Goal: Transaction & Acquisition: Purchase product/service

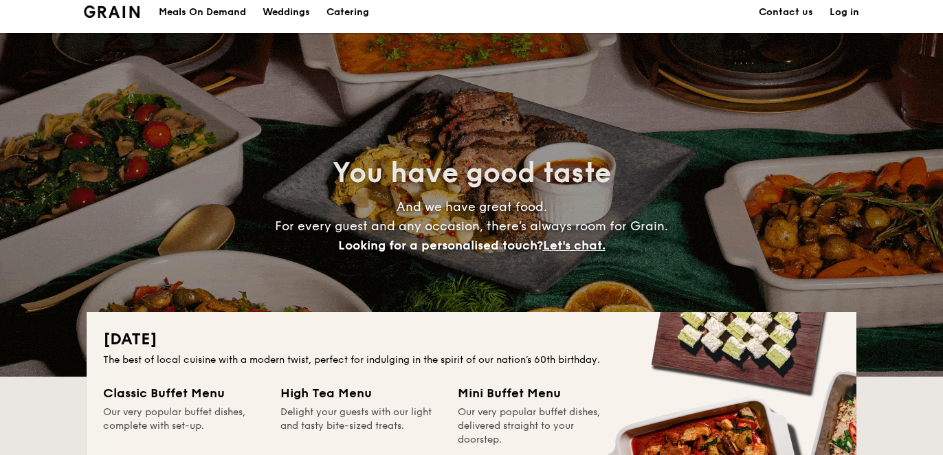
scroll to position [8, 0]
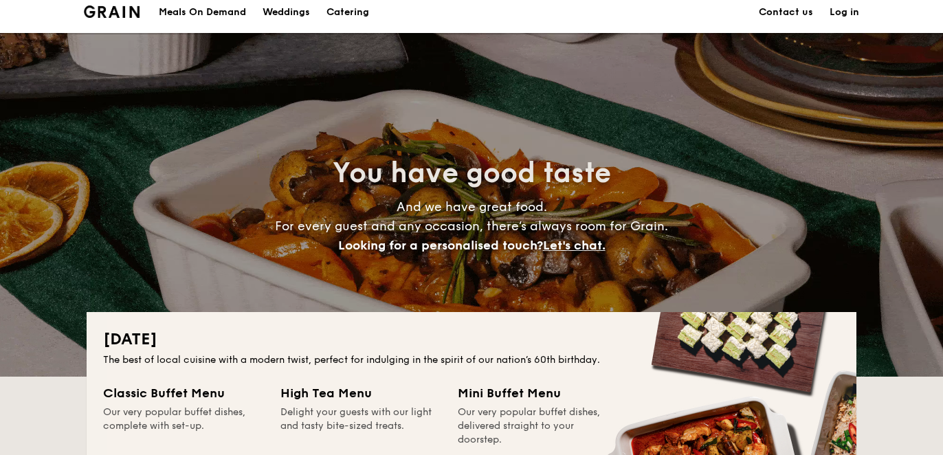
click at [354, 13] on h1 "Catering" at bounding box center [348, 12] width 43 height 41
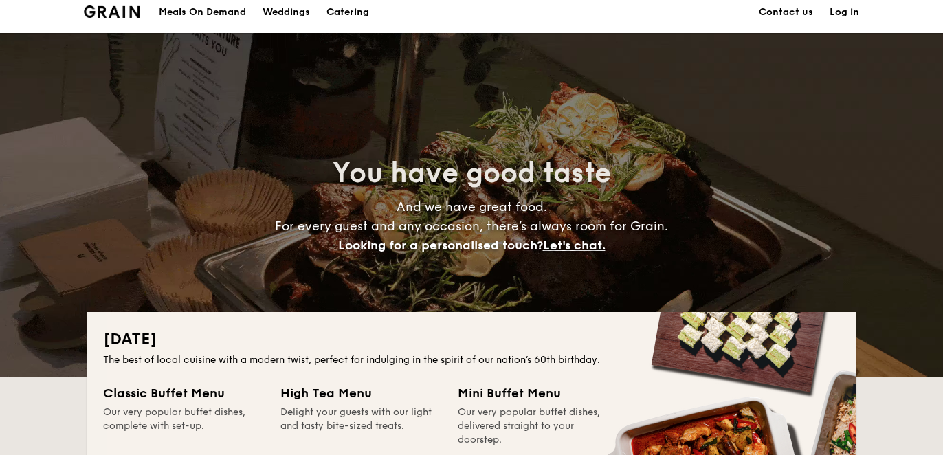
click at [354, 13] on h1 "Catering" at bounding box center [348, 12] width 43 height 41
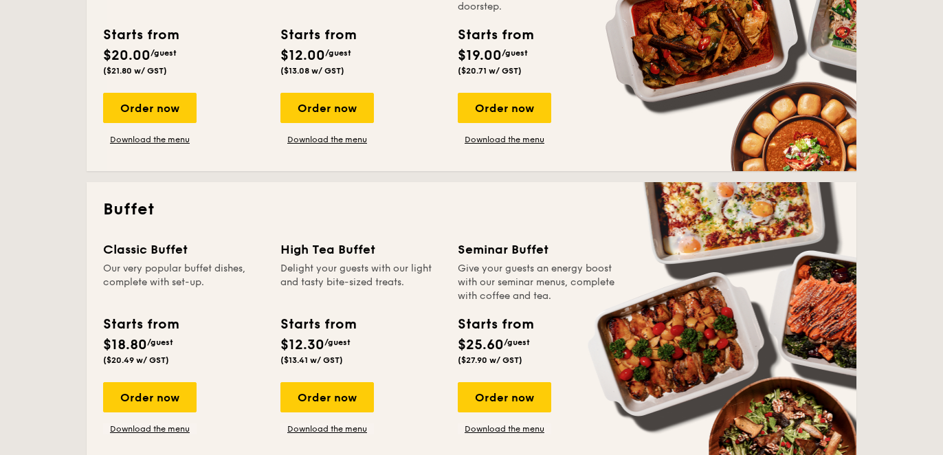
scroll to position [456, 0]
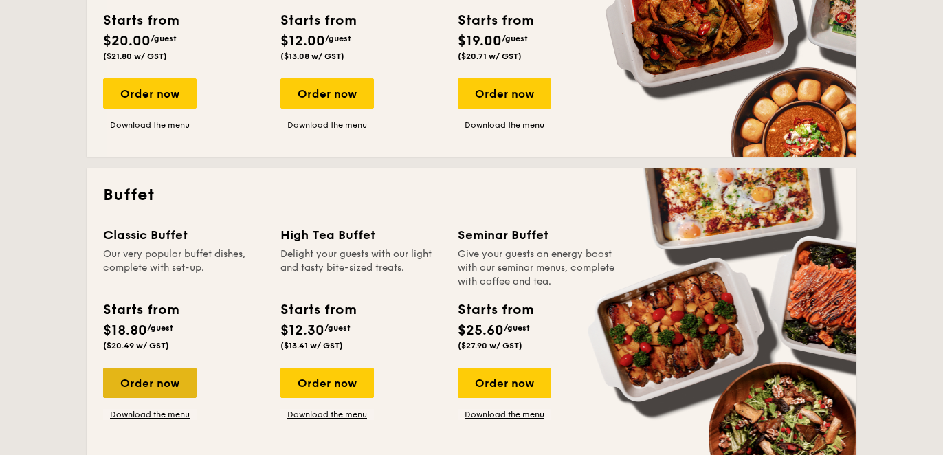
click at [148, 387] on div "Order now" at bounding box center [150, 383] width 94 height 30
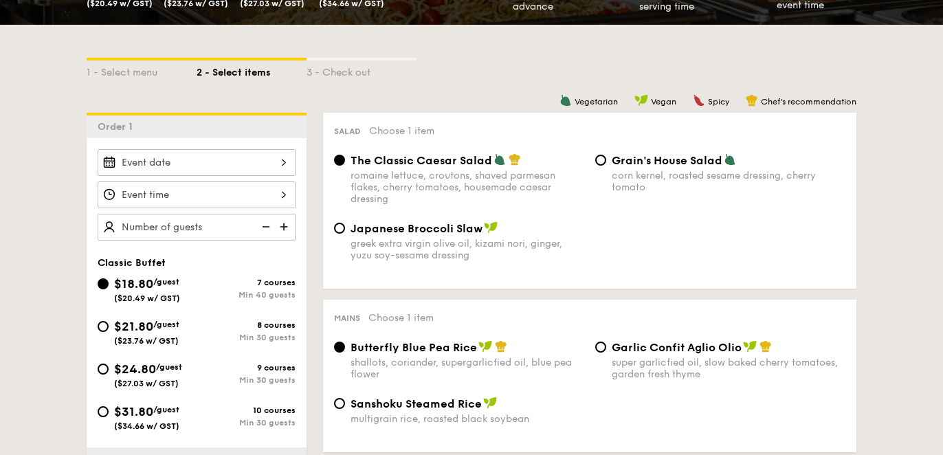
scroll to position [281, 0]
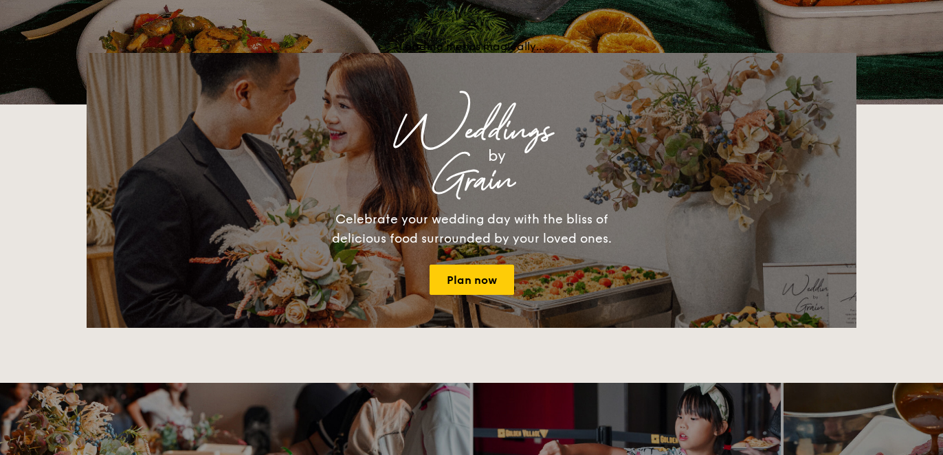
scroll to position [1959, 0]
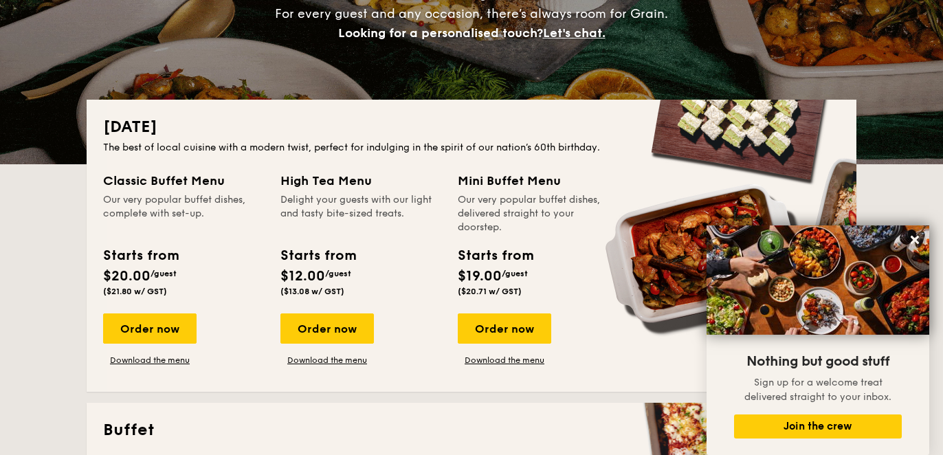
scroll to position [261, 0]
